Goal: Task Accomplishment & Management: Complete application form

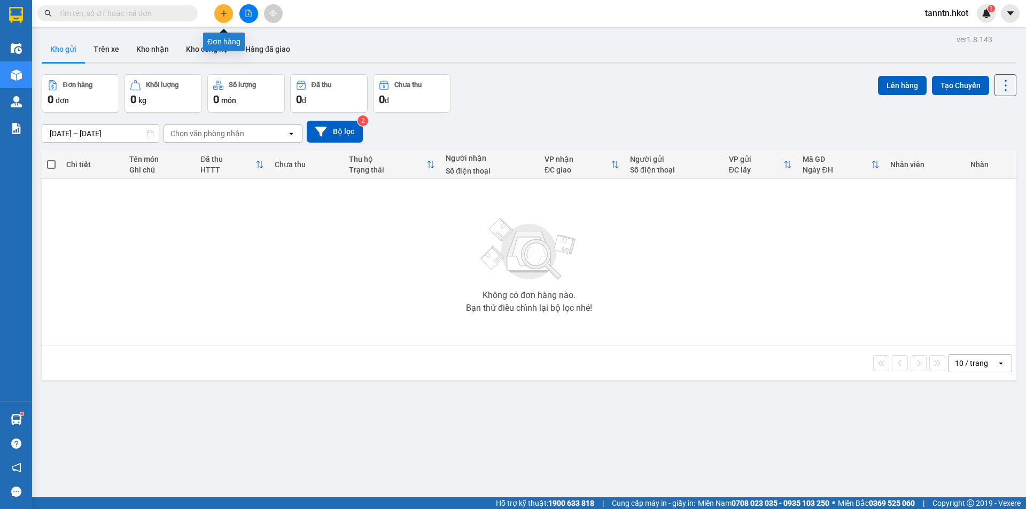
click at [231, 13] on button at bounding box center [223, 13] width 19 height 19
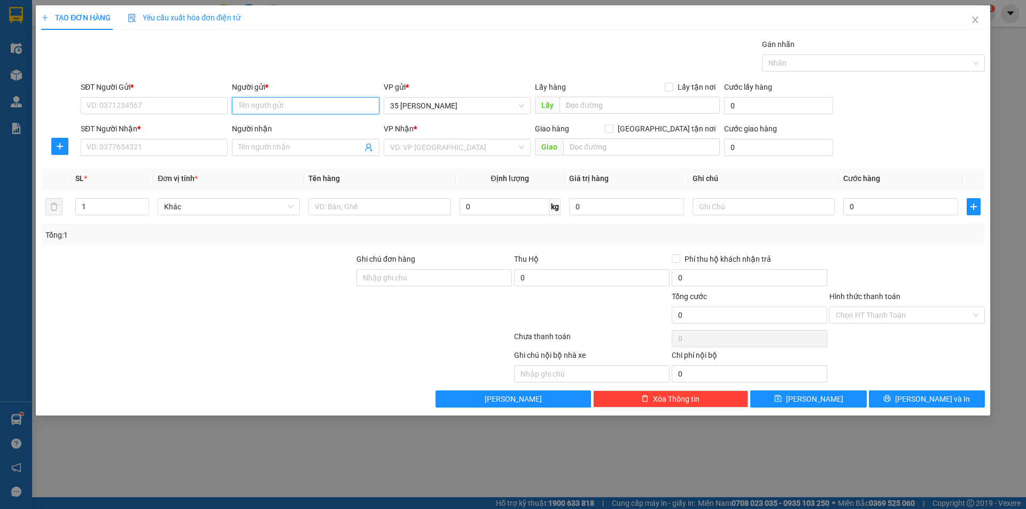
click at [319, 104] on input "Người gửi *" at bounding box center [305, 105] width 147 height 17
type input "c"
type input "CHỊ YẾN"
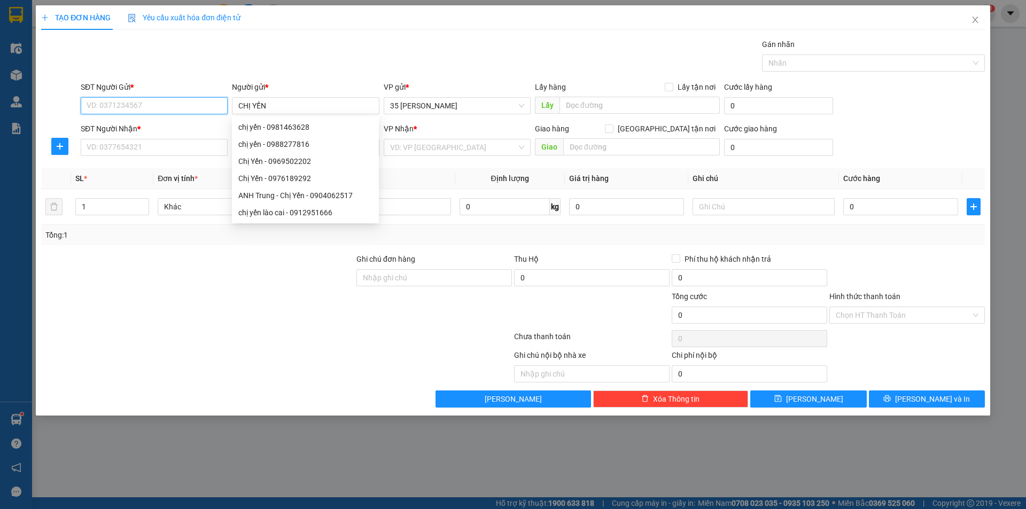
click at [182, 104] on input "SĐT Người Gửi *" at bounding box center [154, 105] width 147 height 17
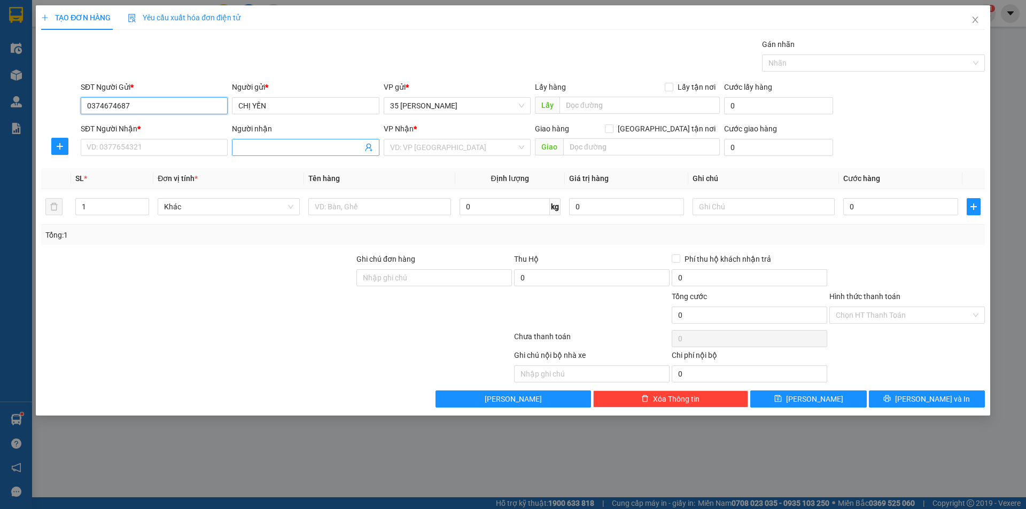
type input "0374674687"
click at [309, 145] on input "Người nhận" at bounding box center [299, 148] width 123 height 12
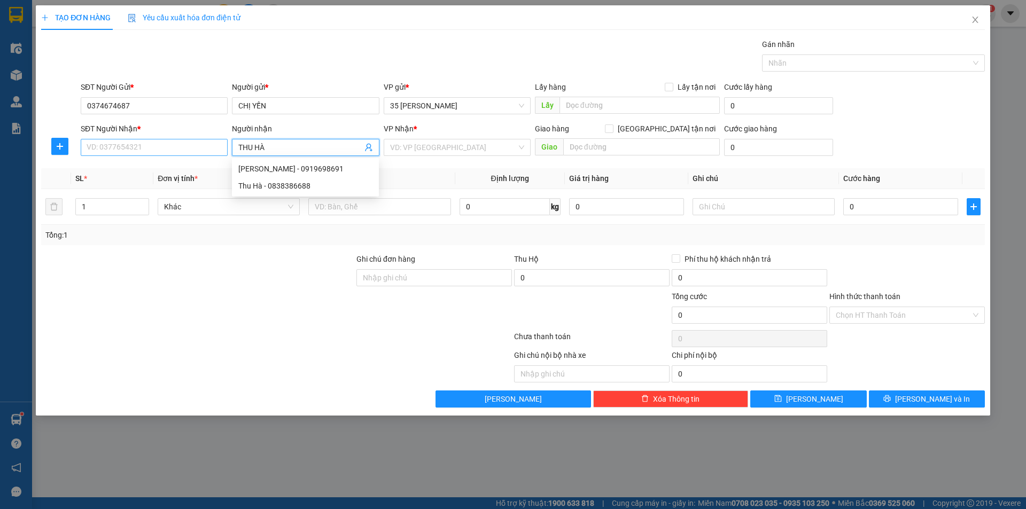
type input "THU HÀ"
click at [193, 148] on input "SĐT Người Nhận *" at bounding box center [154, 147] width 147 height 17
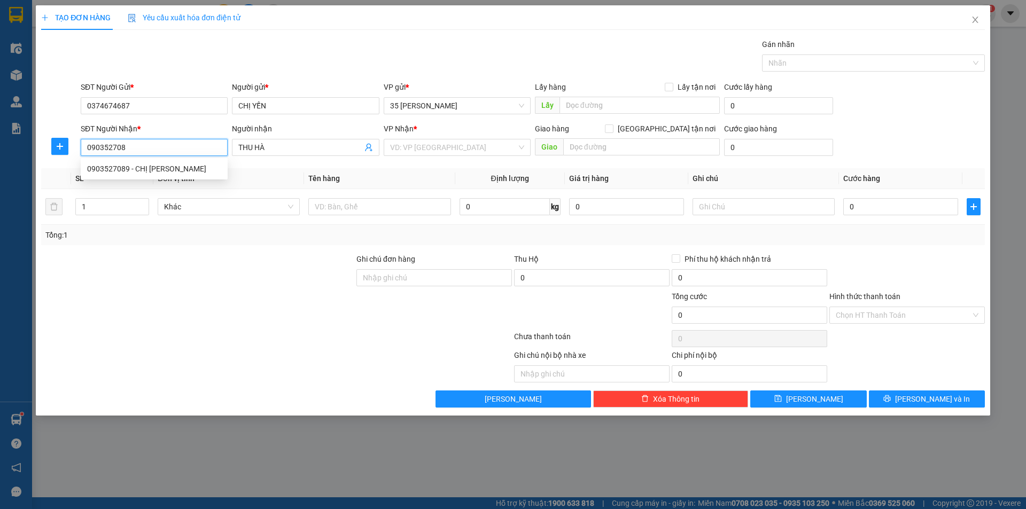
type input "0903527089"
click at [120, 173] on div "0903527089 - CHỊ [PERSON_NAME]" at bounding box center [154, 169] width 134 height 12
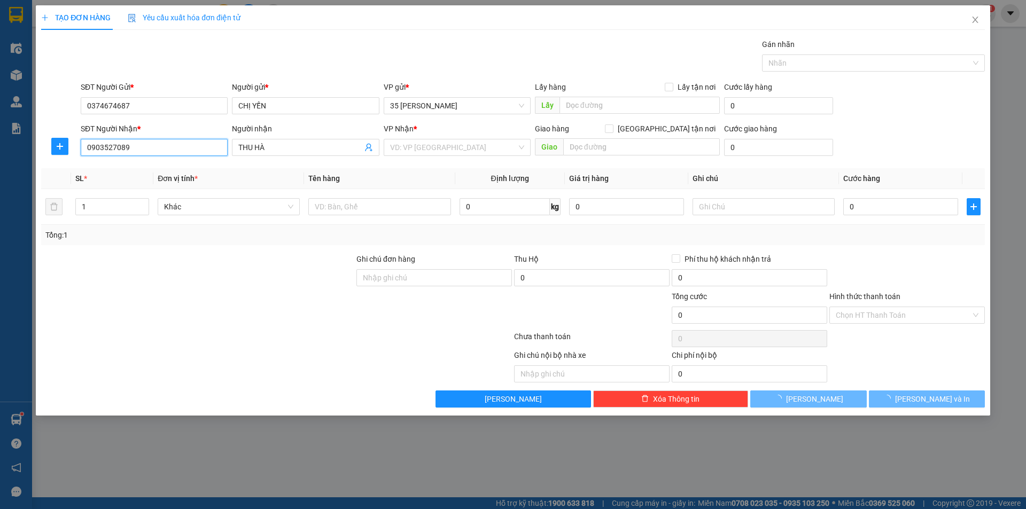
type input "CHỊ [PERSON_NAME]"
type input "28 AN KHÊ, [PERSON_NAME], ĐN"
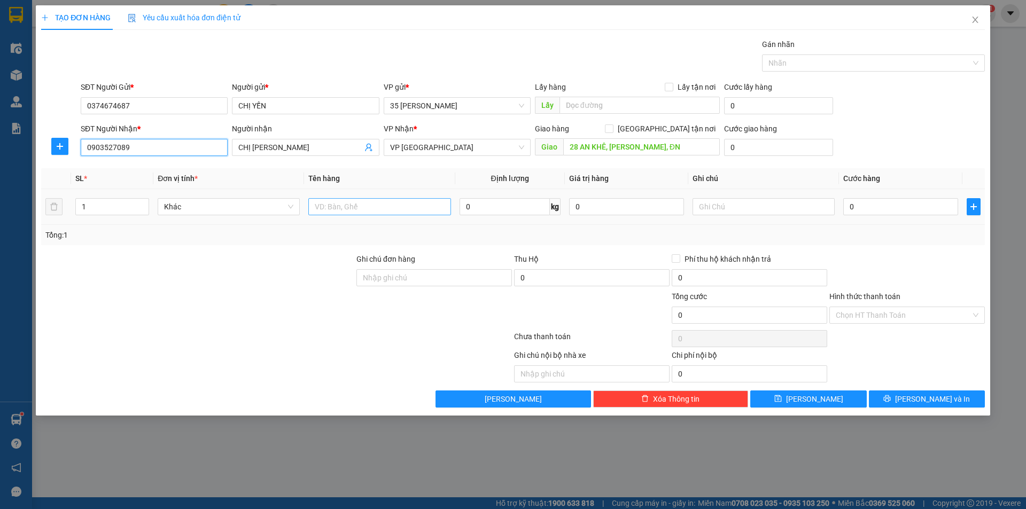
type input "0903527089"
click at [346, 208] on input "text" at bounding box center [379, 206] width 142 height 17
type input "HỒ SƠ"
click at [974, 24] on icon "close" at bounding box center [975, 20] width 9 height 9
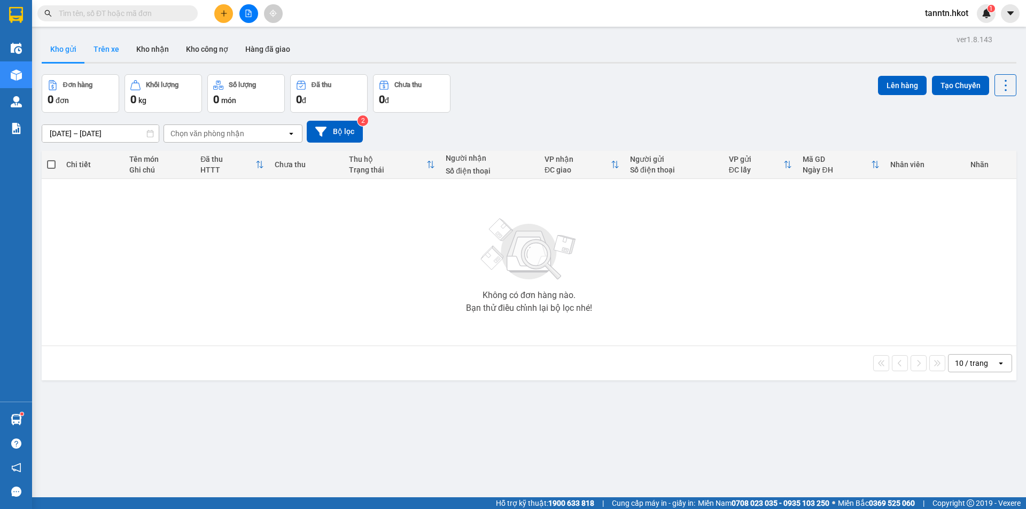
click at [106, 45] on button "Trên xe" at bounding box center [106, 49] width 43 height 26
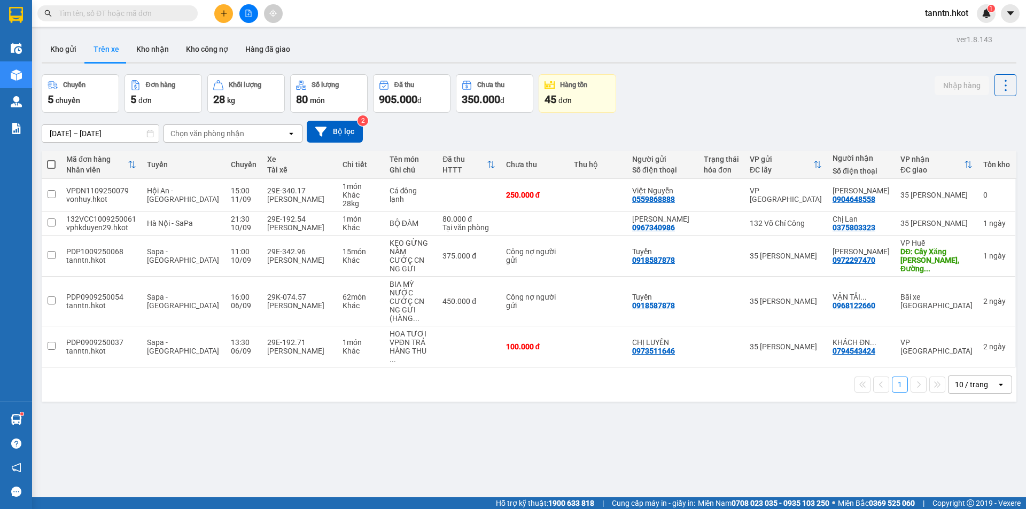
click at [136, 131] on input "[DATE] – [DATE]" at bounding box center [100, 133] width 117 height 17
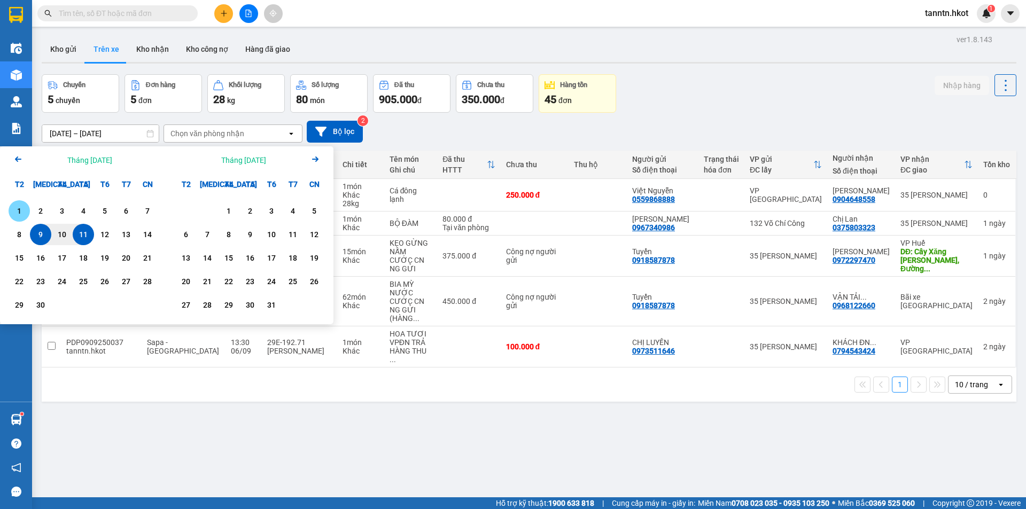
click at [21, 211] on div "1" at bounding box center [19, 211] width 15 height 13
click at [88, 237] on div "11" at bounding box center [83, 234] width 15 height 13
type input "[DATE] – [DATE]"
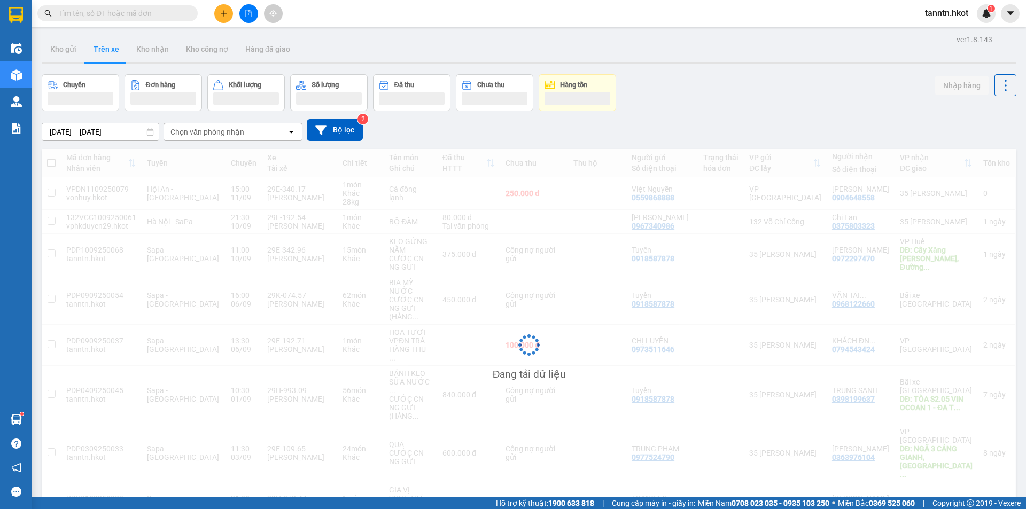
click at [225, 129] on div "Chọn văn phòng nhận" at bounding box center [208, 132] width 74 height 11
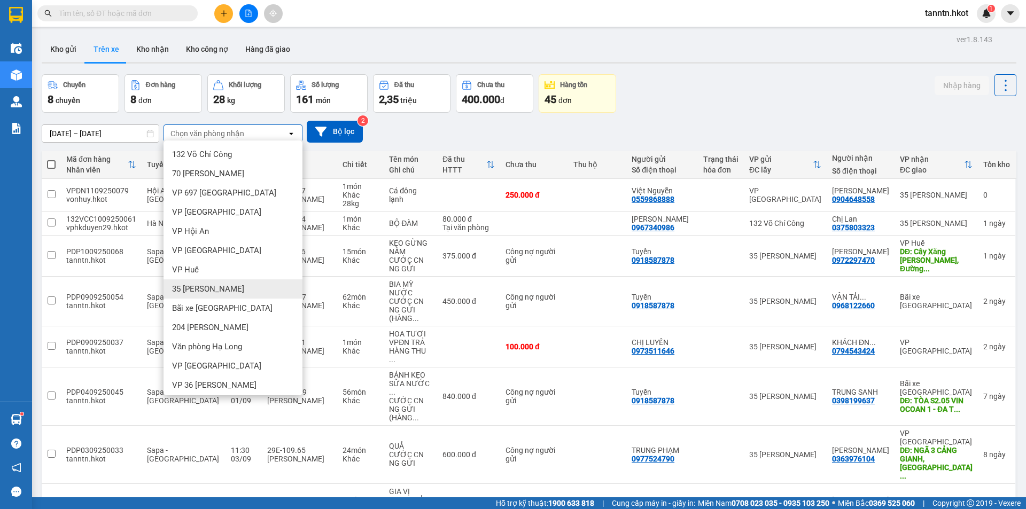
click at [215, 289] on div "35 [PERSON_NAME]" at bounding box center [233, 289] width 139 height 19
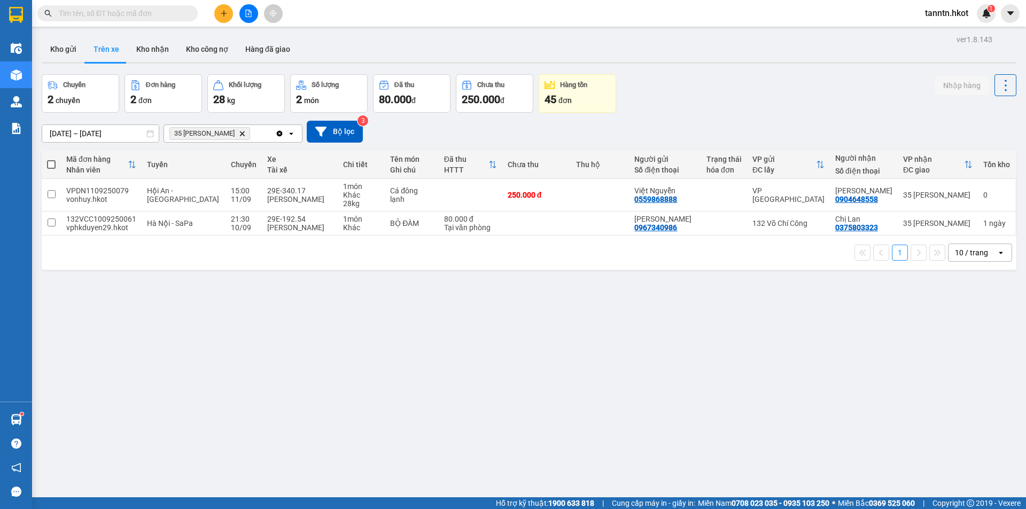
click at [48, 162] on span at bounding box center [51, 164] width 9 height 9
click at [51, 159] on input "checkbox" at bounding box center [51, 159] width 0 height 0
checkbox input "true"
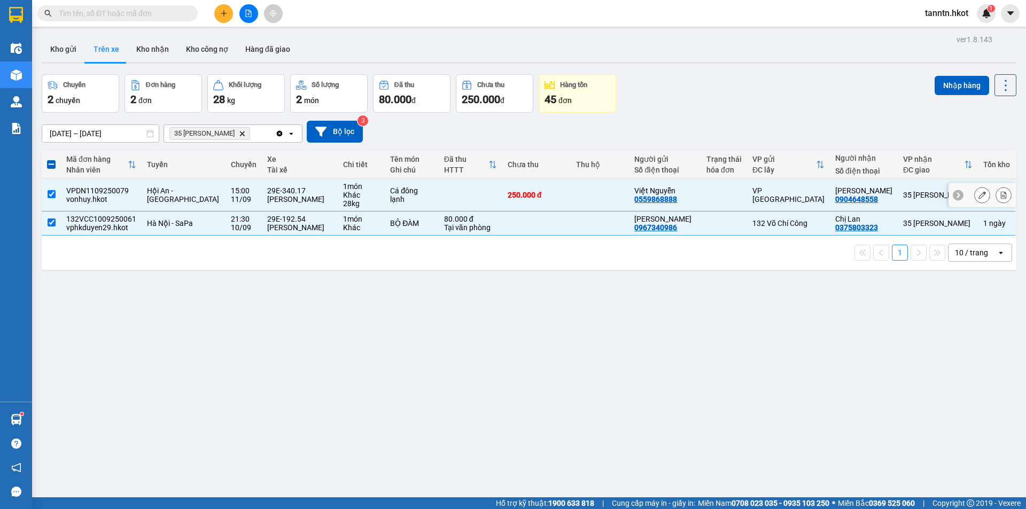
click at [48, 193] on input "checkbox" at bounding box center [52, 194] width 8 height 8
checkbox input "false"
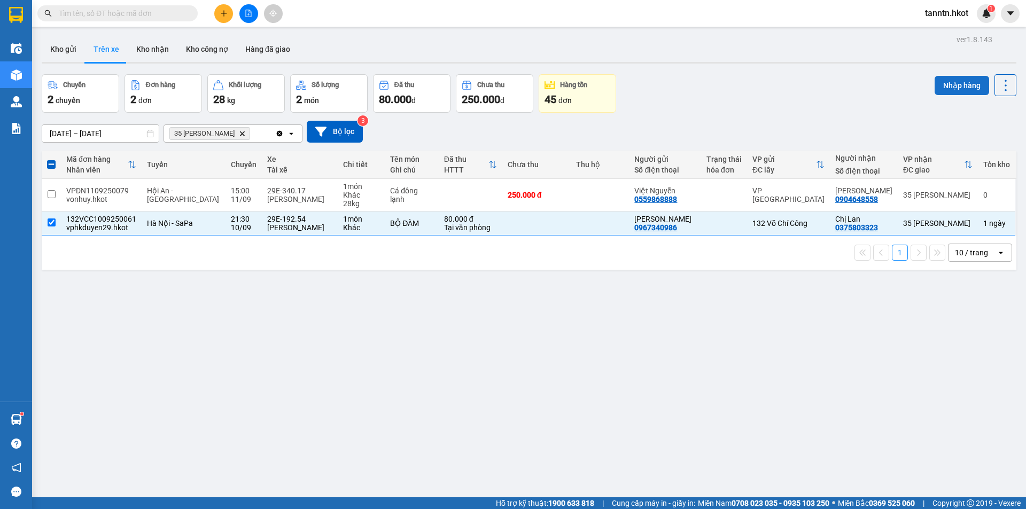
click at [942, 84] on button "Nhập hàng" at bounding box center [962, 85] width 55 height 19
checkbox input "false"
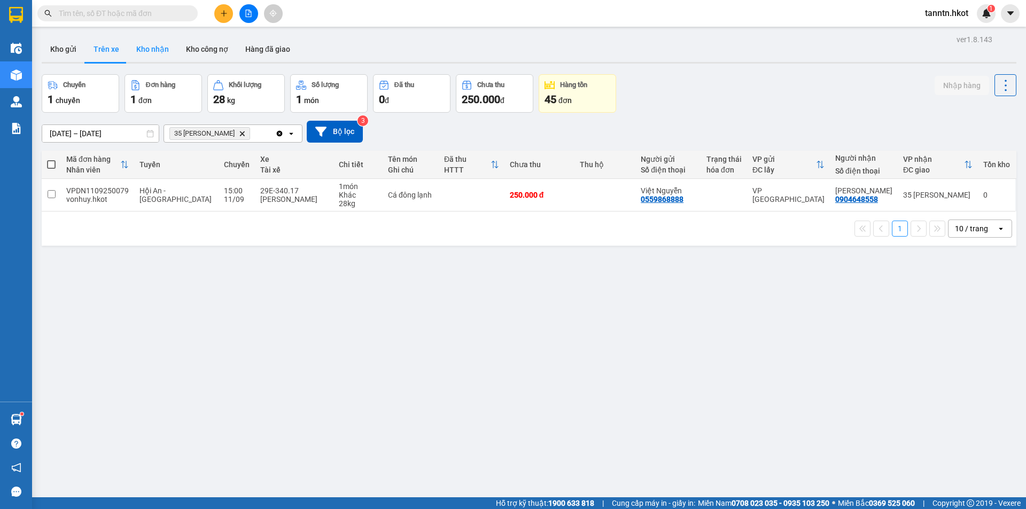
click at [144, 52] on button "Kho nhận" at bounding box center [153, 49] width 50 height 26
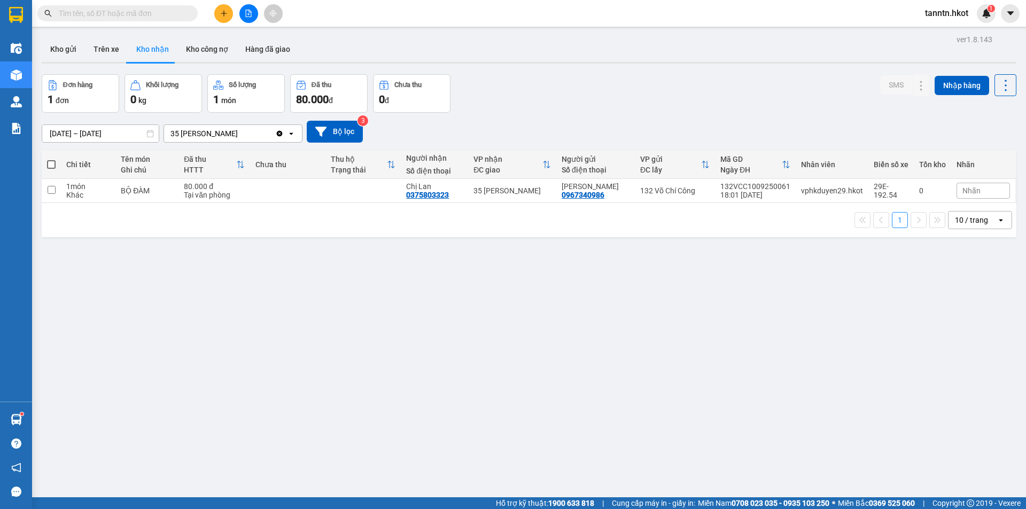
click at [226, 131] on div "35 [PERSON_NAME]" at bounding box center [219, 133] width 111 height 17
click at [109, 131] on input "[DATE] – [DATE]" at bounding box center [100, 133] width 117 height 17
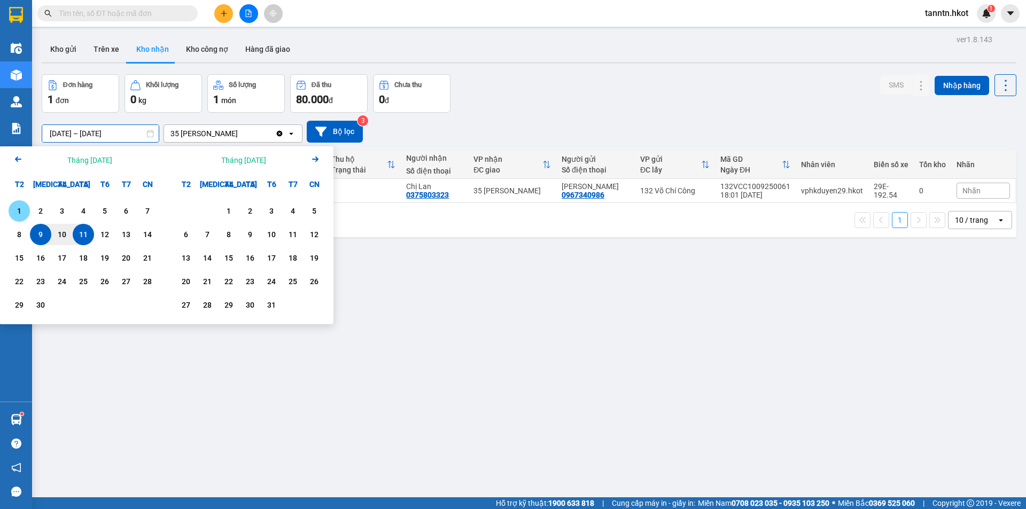
click at [22, 208] on div "1" at bounding box center [19, 211] width 15 height 13
click at [83, 232] on div "11" at bounding box center [83, 234] width 15 height 13
type input "[DATE] – [DATE]"
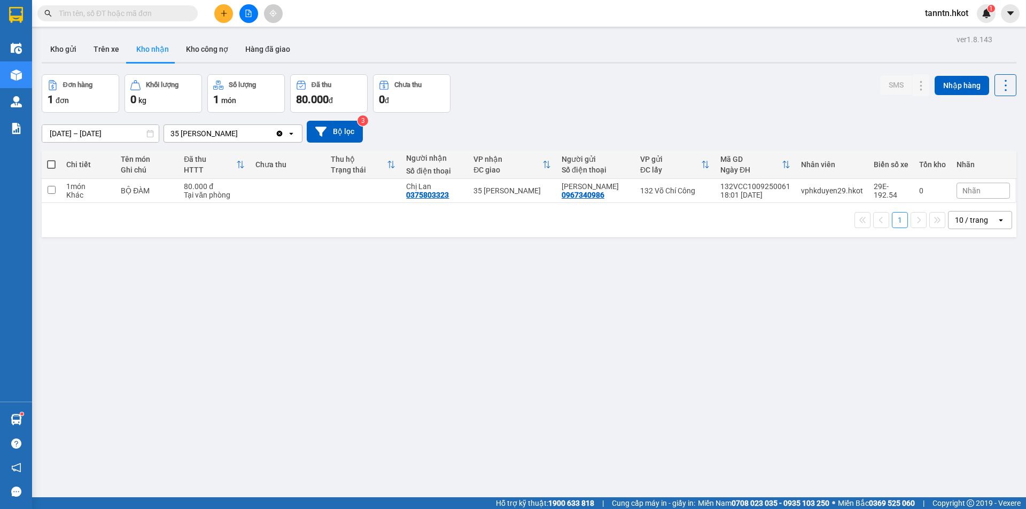
click at [227, 132] on div "35 [PERSON_NAME]" at bounding box center [219, 133] width 111 height 17
click at [96, 45] on button "Trên xe" at bounding box center [106, 49] width 43 height 26
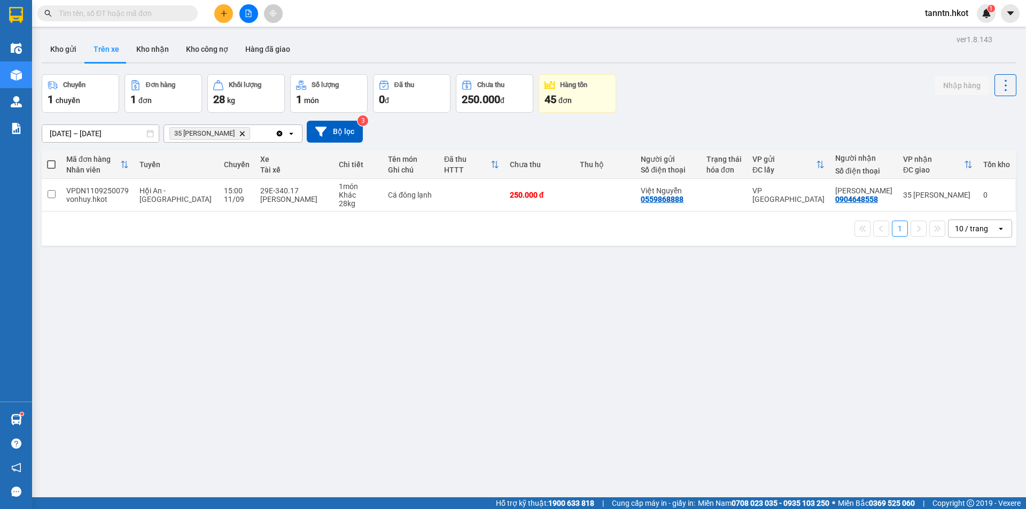
click at [239, 132] on icon "Delete" at bounding box center [242, 133] width 6 height 6
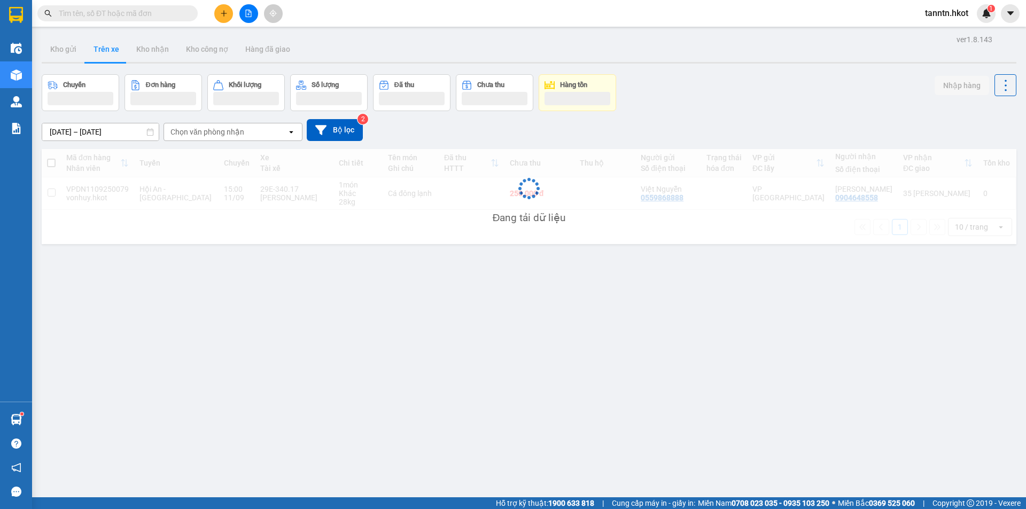
click at [219, 132] on div "Chọn văn phòng nhận" at bounding box center [208, 132] width 74 height 11
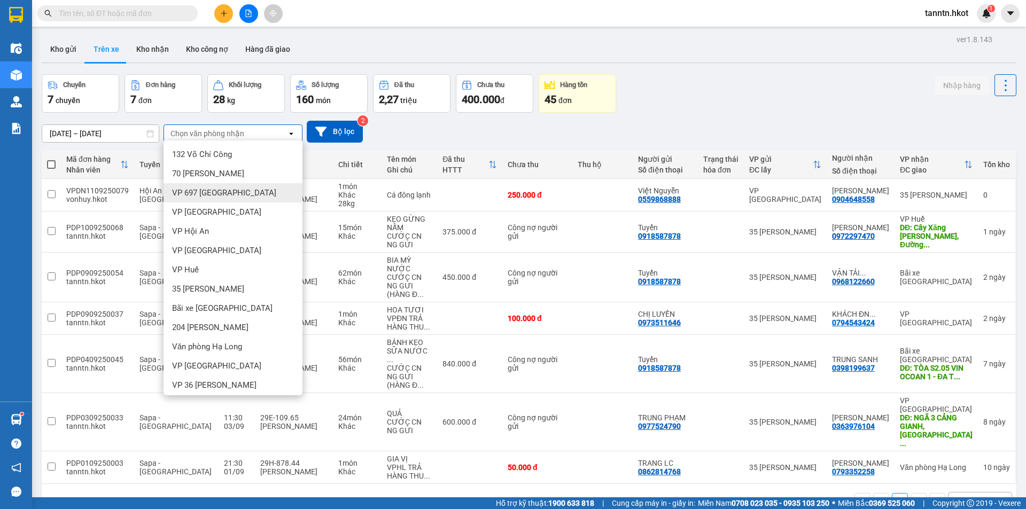
click at [227, 189] on span "VP 697 [GEOGRAPHIC_DATA]" at bounding box center [224, 193] width 104 height 11
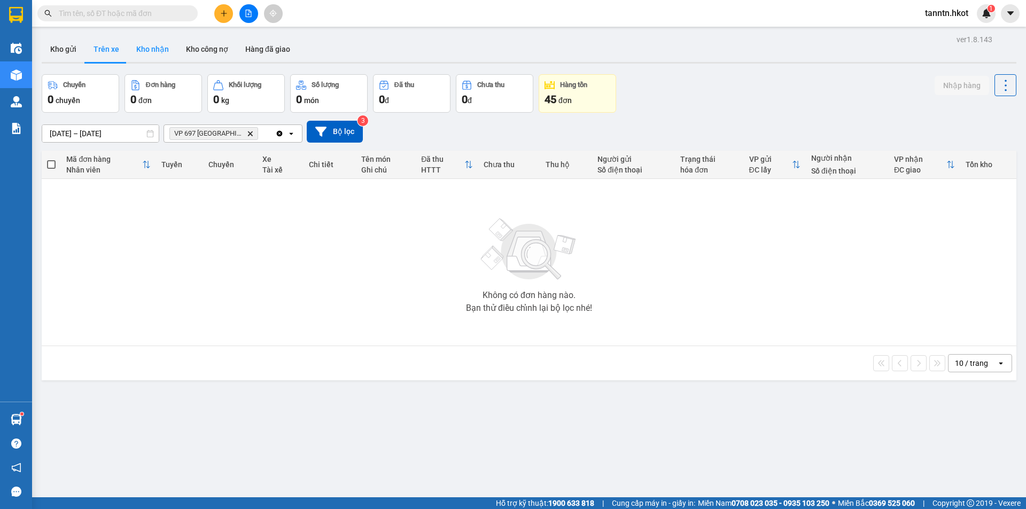
click at [152, 44] on button "Kho nhận" at bounding box center [153, 49] width 50 height 26
